Goal: Book appointment/travel/reservation

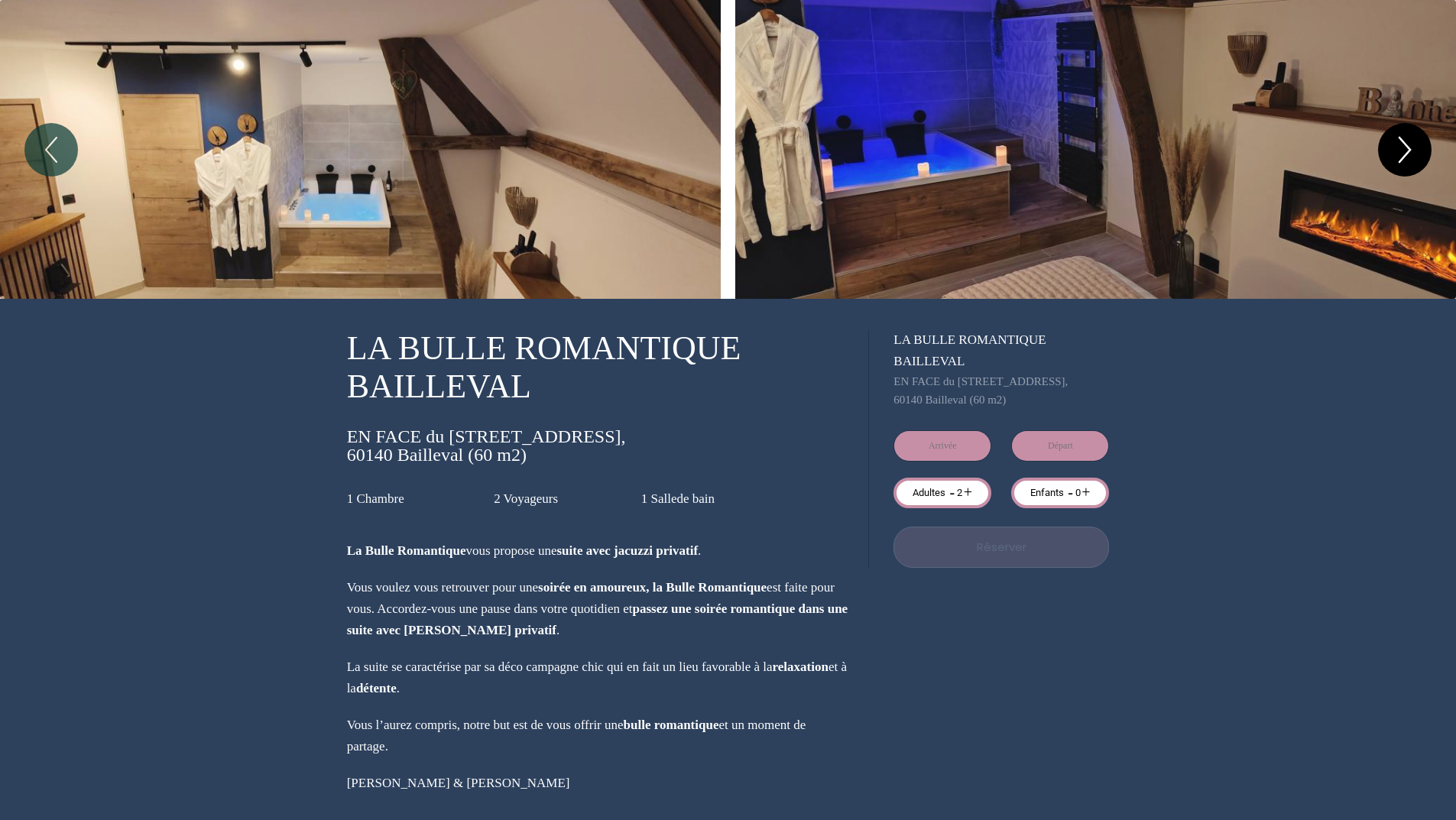
click at [1417, 149] on icon "Next" at bounding box center [1404, 149] width 32 height 46
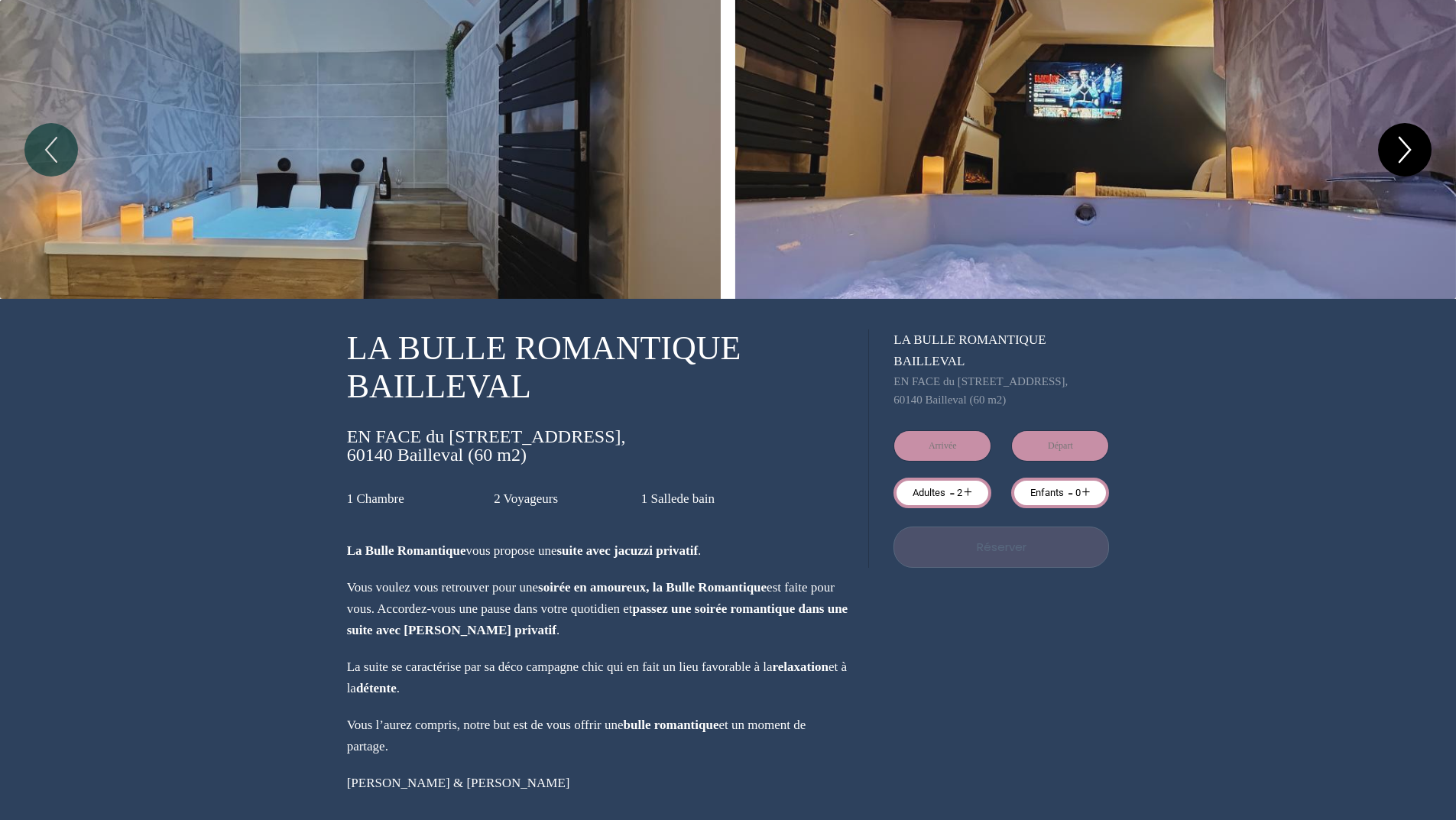
click at [1417, 149] on icon "Next" at bounding box center [1404, 149] width 32 height 46
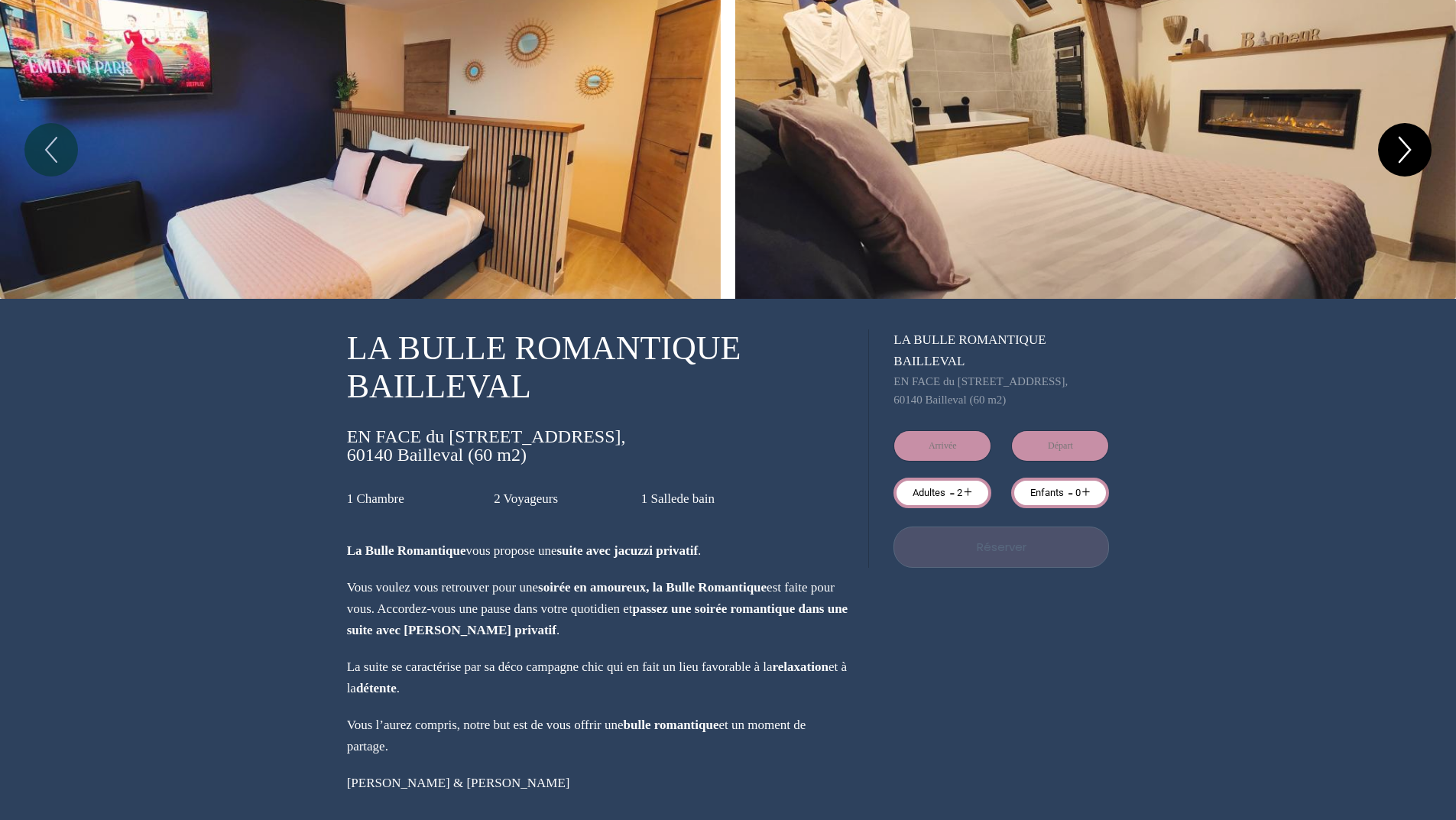
click at [1417, 149] on icon "Next" at bounding box center [1404, 149] width 32 height 46
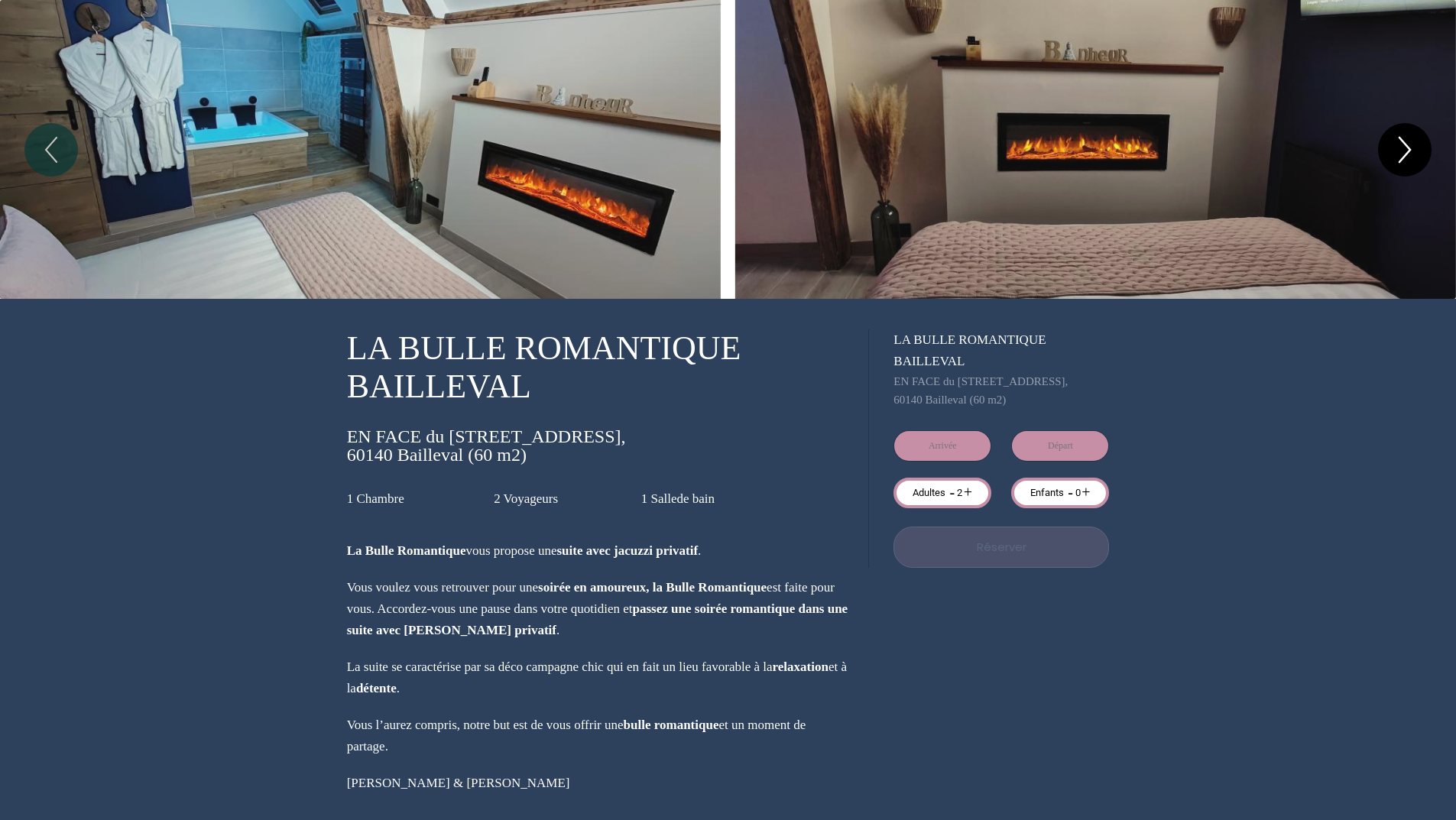
click at [1417, 149] on icon "Next" at bounding box center [1404, 149] width 32 height 46
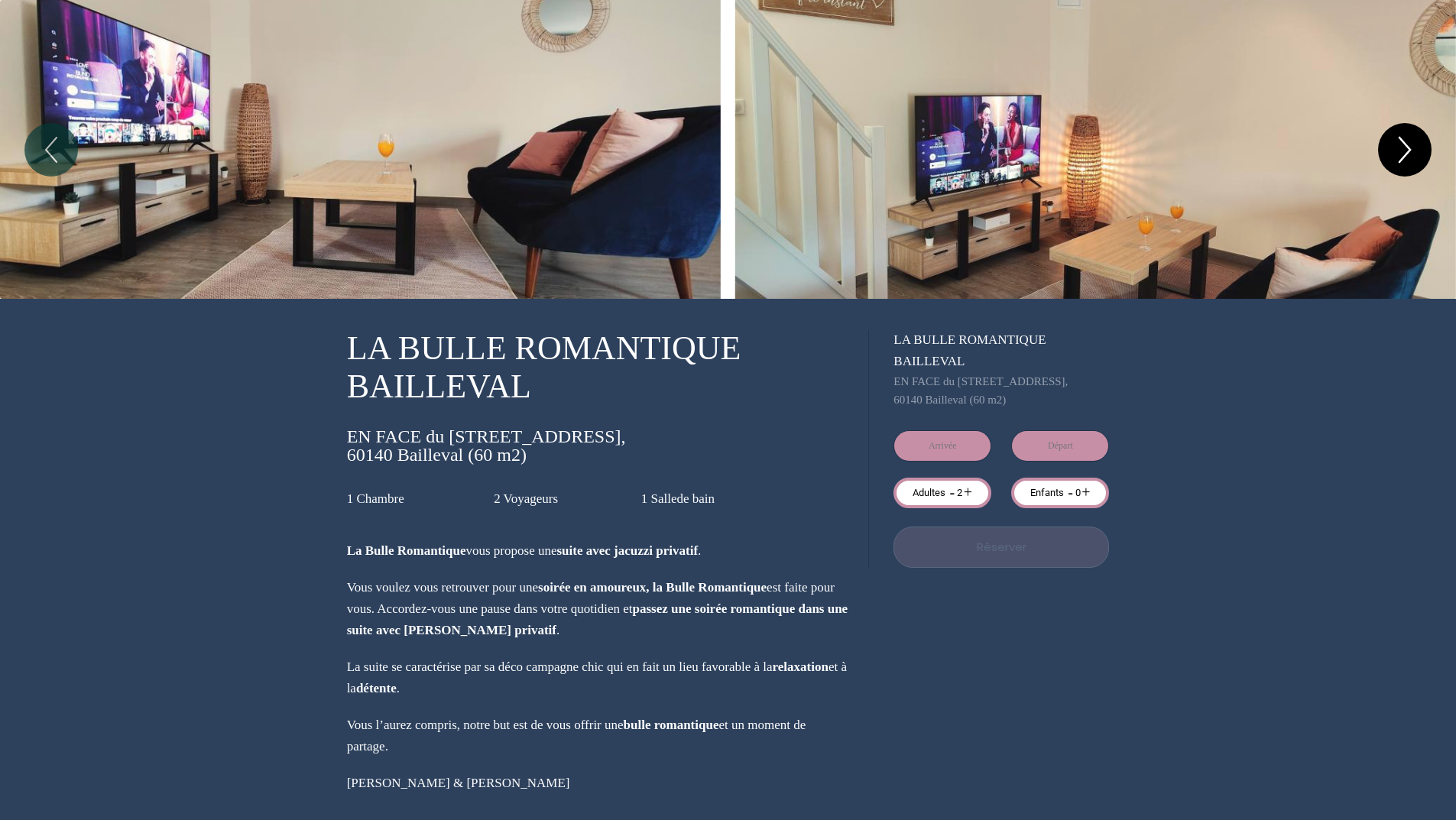
click at [1417, 149] on icon "Next" at bounding box center [1404, 149] width 32 height 46
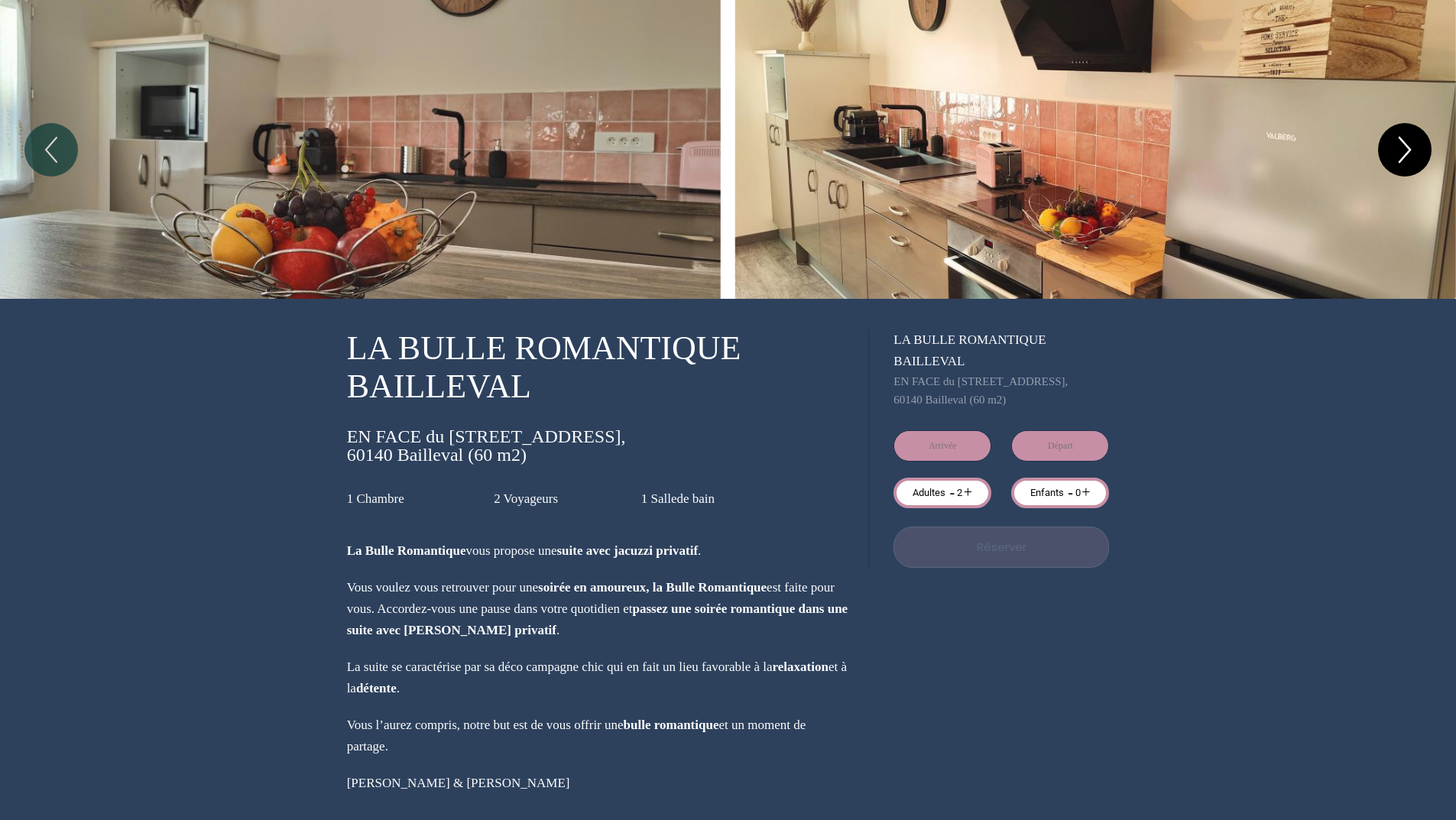
click at [1417, 149] on icon "Next" at bounding box center [1404, 149] width 32 height 46
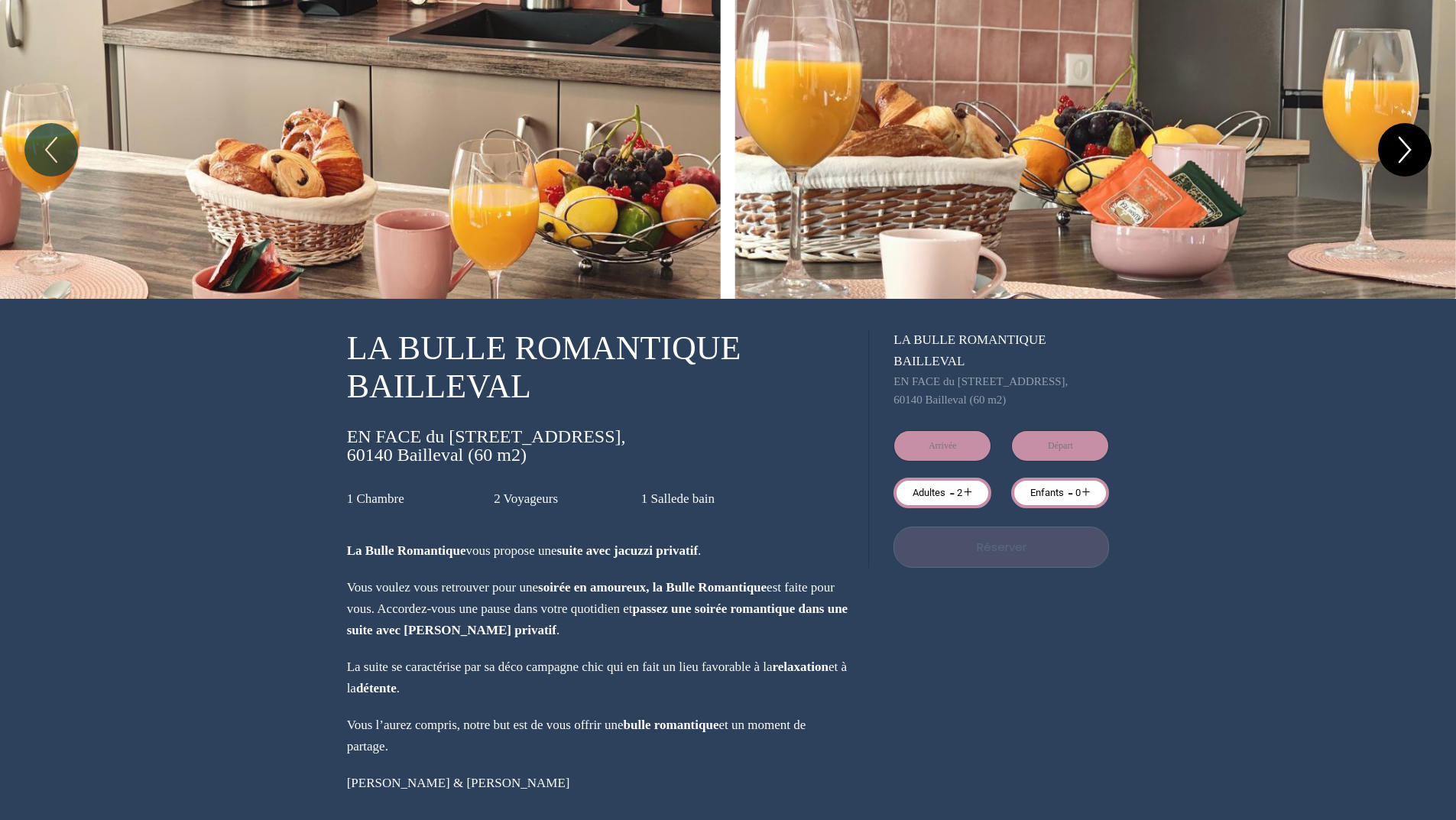
click at [1417, 149] on icon "Next" at bounding box center [1404, 149] width 32 height 46
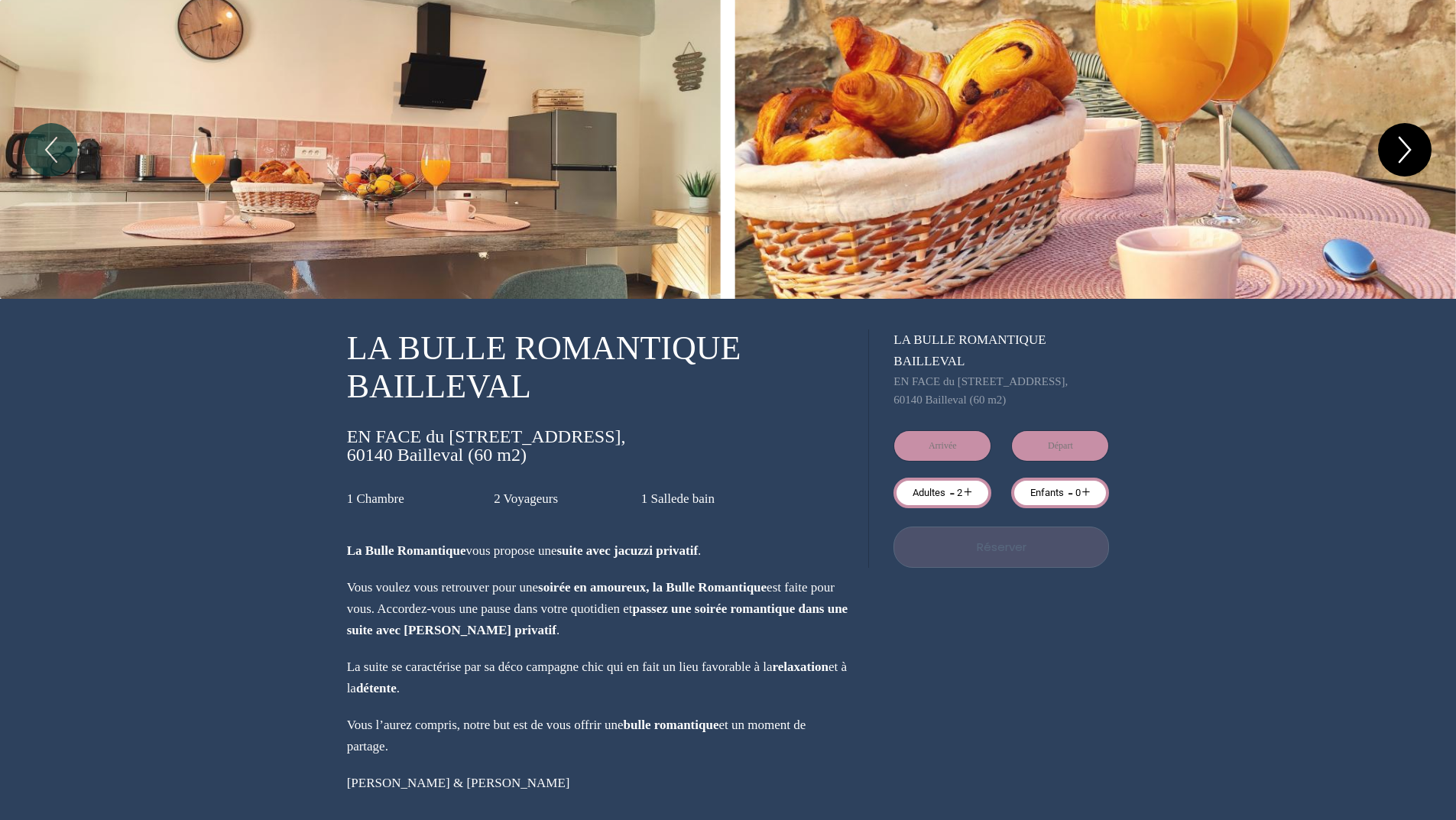
click at [1417, 149] on icon "Next" at bounding box center [1404, 149] width 32 height 46
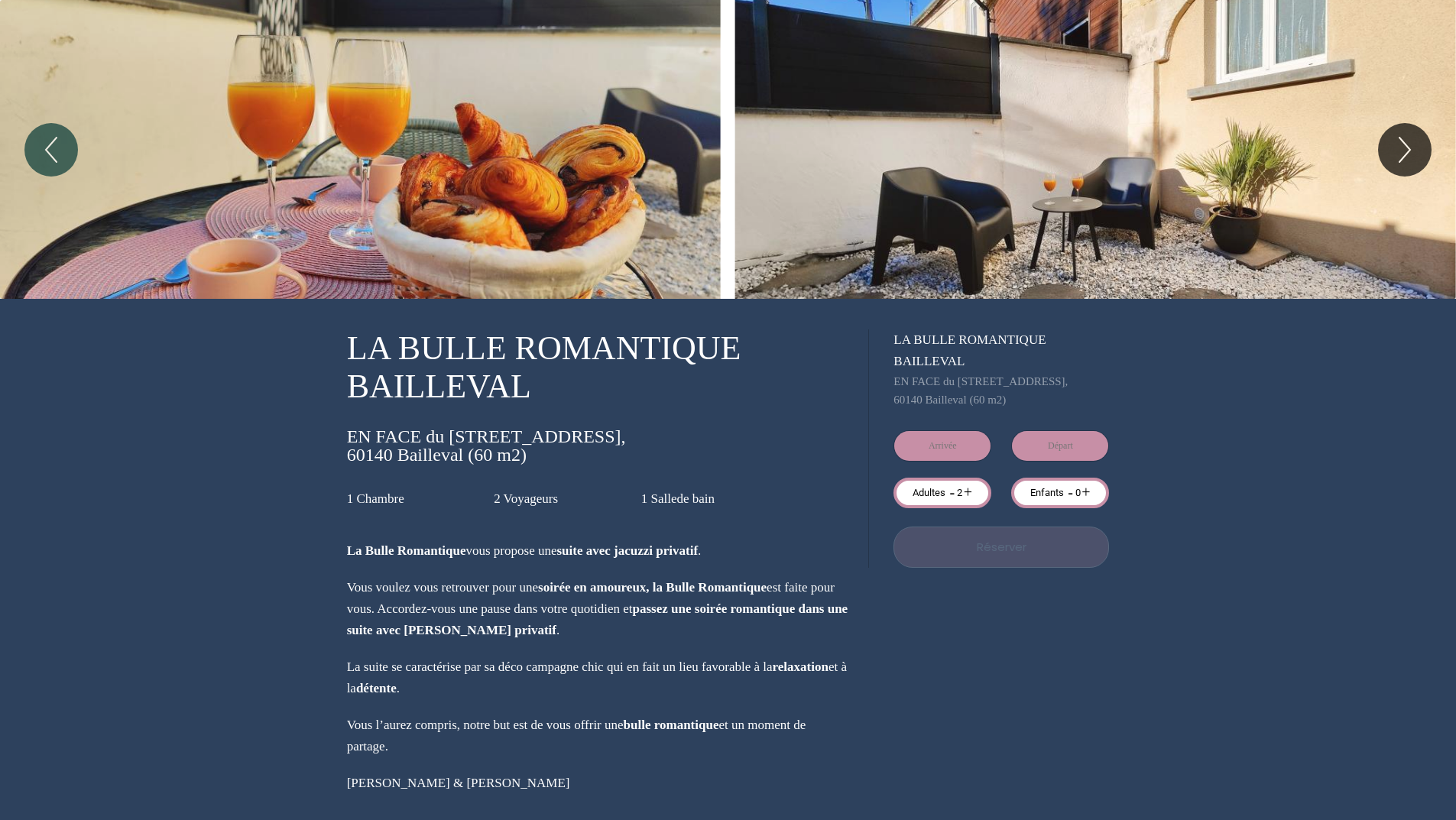
click at [1064, 541] on p "Réserver" at bounding box center [1001, 547] width 205 height 18
